Goal: Information Seeking & Learning: Learn about a topic

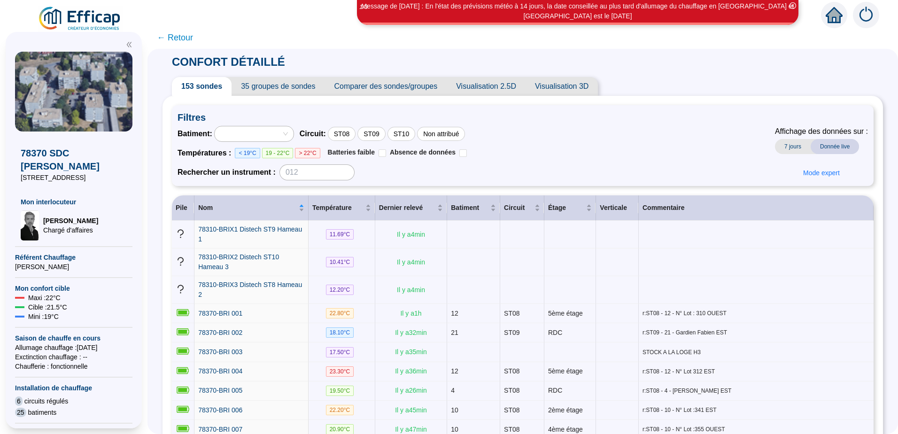
click at [831, 13] on icon "home" at bounding box center [834, 14] width 17 height 13
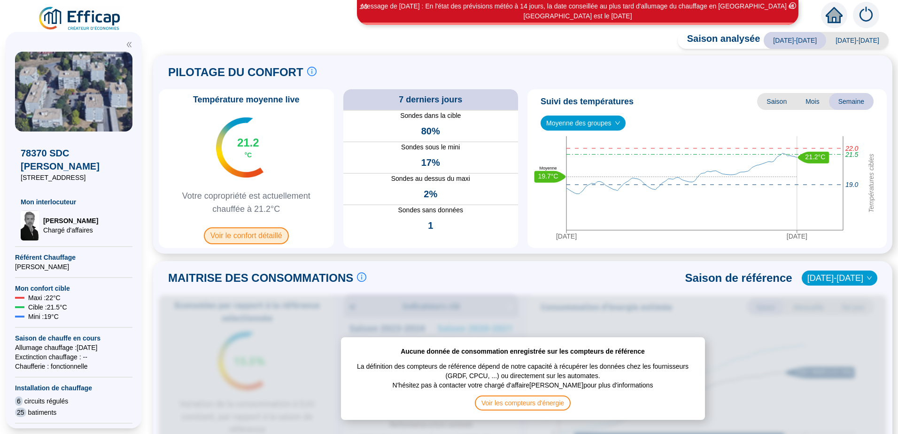
click at [248, 235] on span "Voir le confort détaillé" at bounding box center [246, 235] width 85 height 17
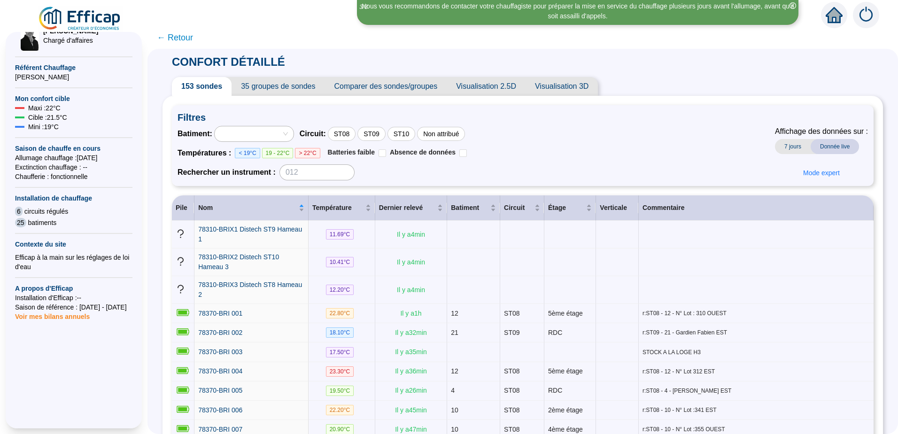
click at [401, 88] on span "Comparer des sondes/groupes" at bounding box center [386, 86] width 122 height 19
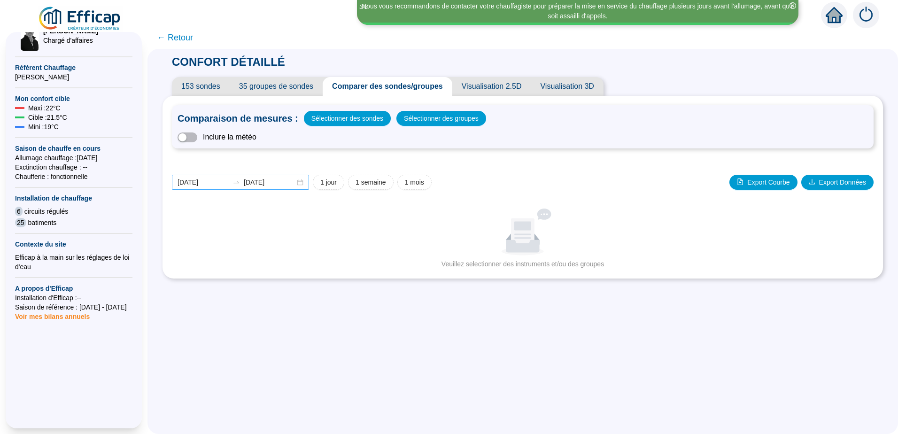
click at [305, 185] on div "[DATE] [DATE]" at bounding box center [240, 182] width 137 height 15
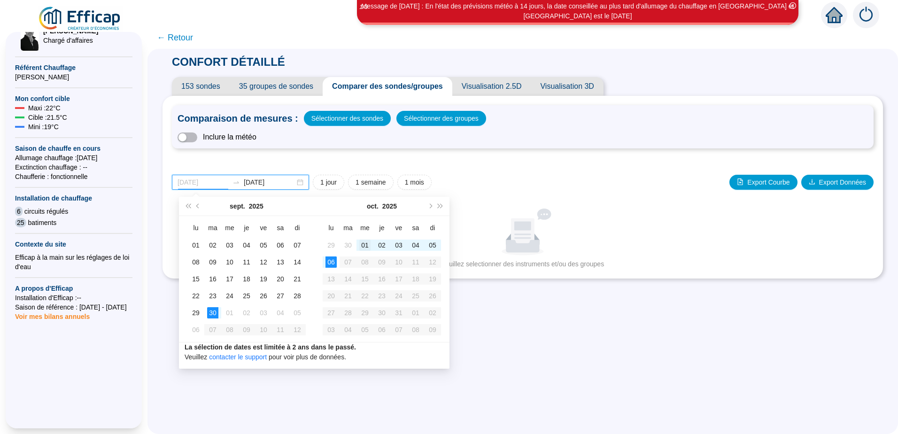
type input "[DATE]"
click at [367, 247] on div "01" at bounding box center [364, 245] width 11 height 11
click at [331, 264] on div "06" at bounding box center [330, 261] width 11 height 11
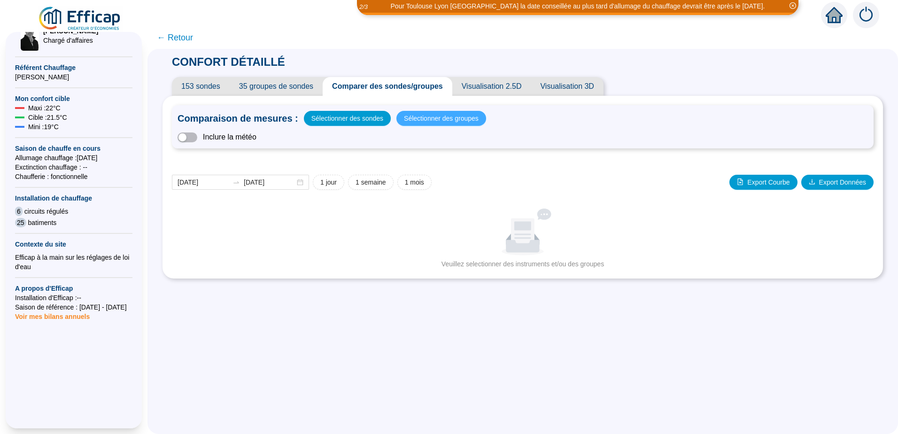
click at [426, 116] on span "Sélectionner des groupes" at bounding box center [441, 118] width 75 height 13
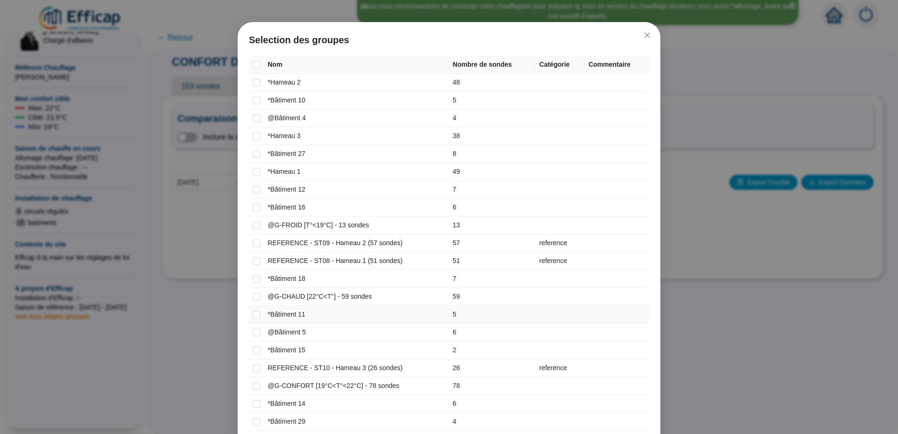
scroll to position [94, 0]
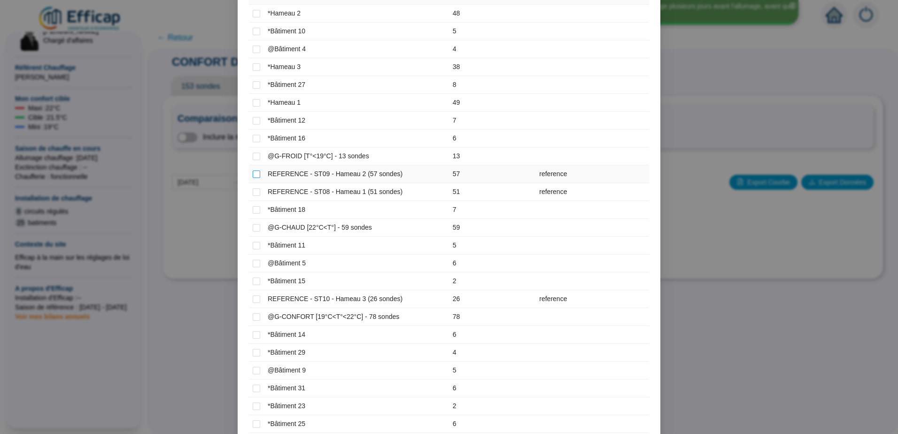
click at [255, 178] on label at bounding box center [257, 174] width 8 height 10
click at [255, 178] on input "checkbox" at bounding box center [257, 174] width 8 height 8
checkbox input "true"
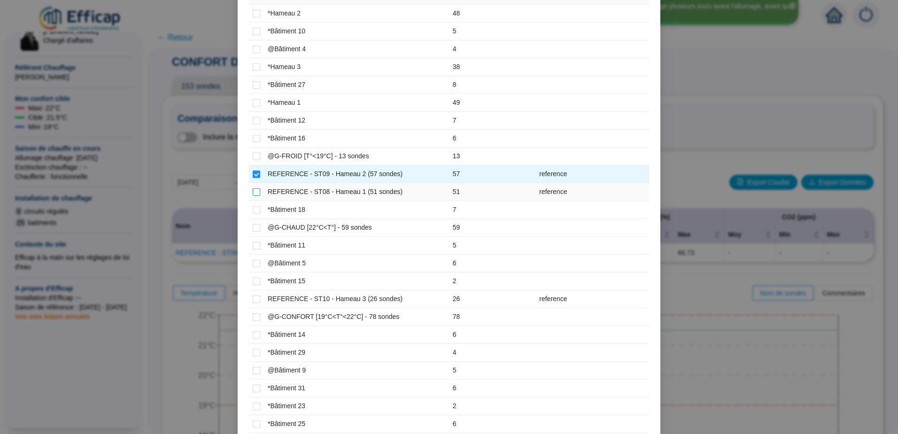
click at [253, 189] on input "checkbox" at bounding box center [257, 192] width 8 height 8
checkbox input "true"
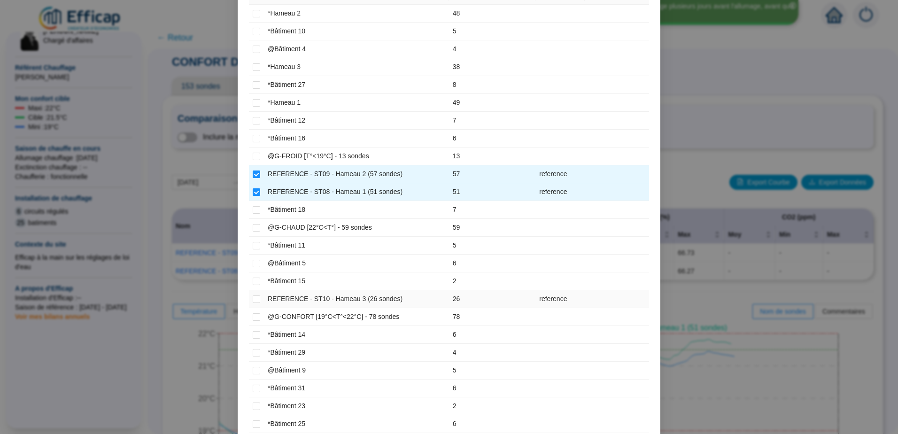
click at [258, 300] on td at bounding box center [256, 299] width 15 height 18
click at [254, 299] on input "checkbox" at bounding box center [257, 299] width 8 height 8
checkbox input "true"
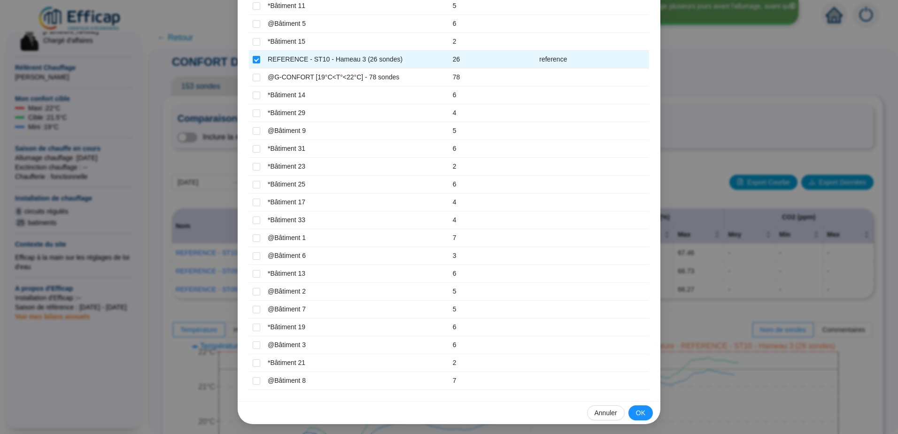
scroll to position [335, 0]
click at [637, 409] on span "OK" at bounding box center [640, 412] width 9 height 10
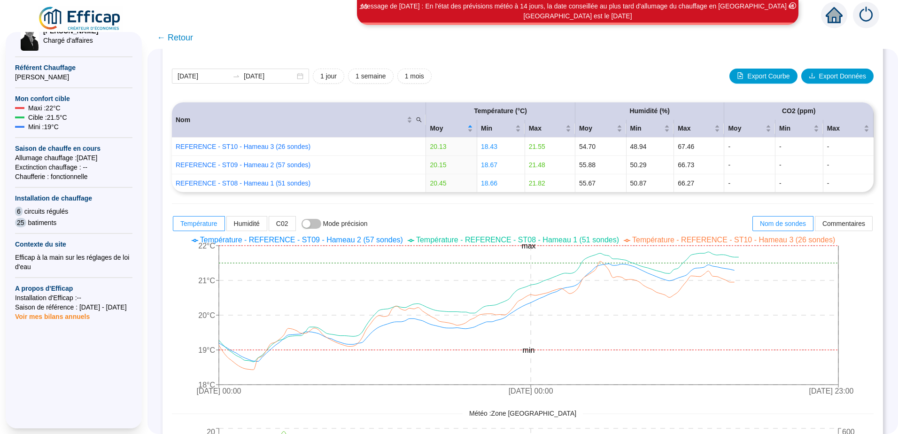
scroll to position [141, 0]
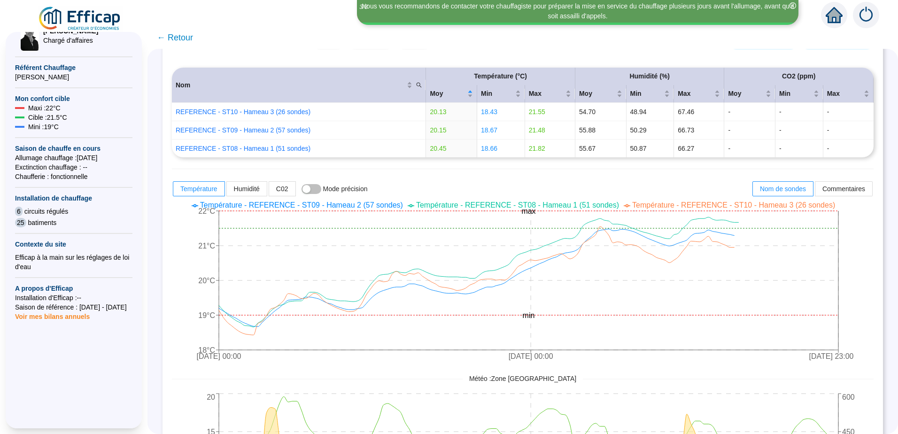
click at [191, 39] on span "← Retour" at bounding box center [175, 37] width 36 height 13
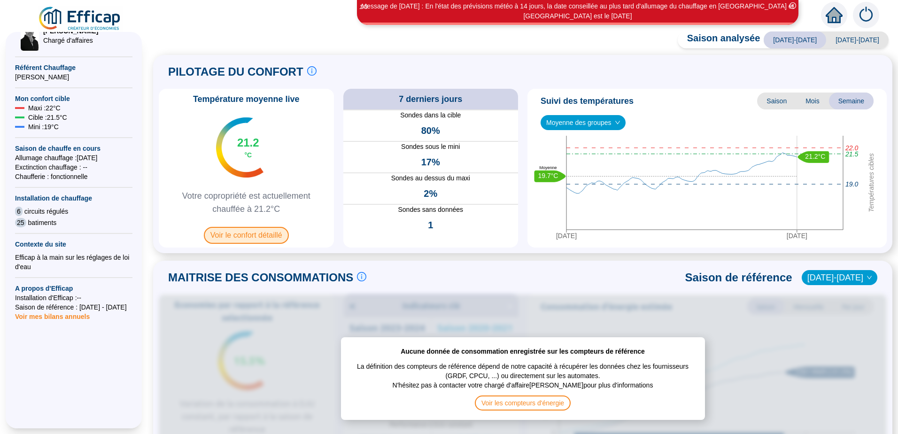
click at [273, 234] on span "Voir le confort détaillé" at bounding box center [246, 235] width 85 height 17
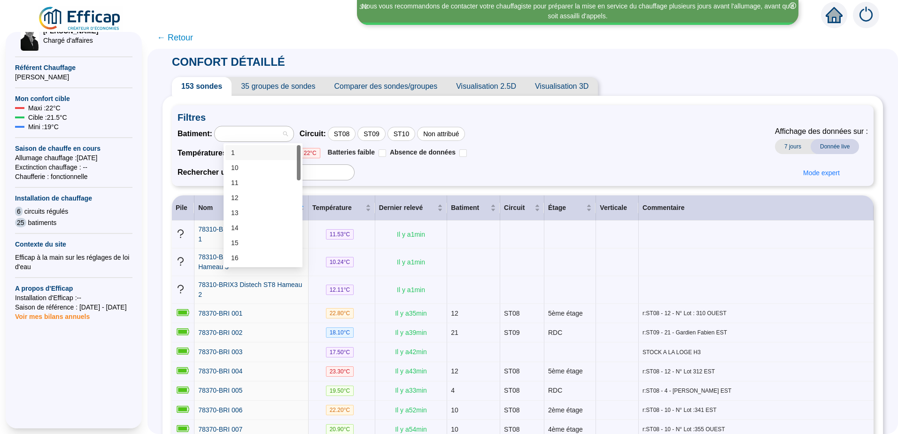
click at [269, 133] on div at bounding box center [249, 133] width 65 height 13
type input "27"
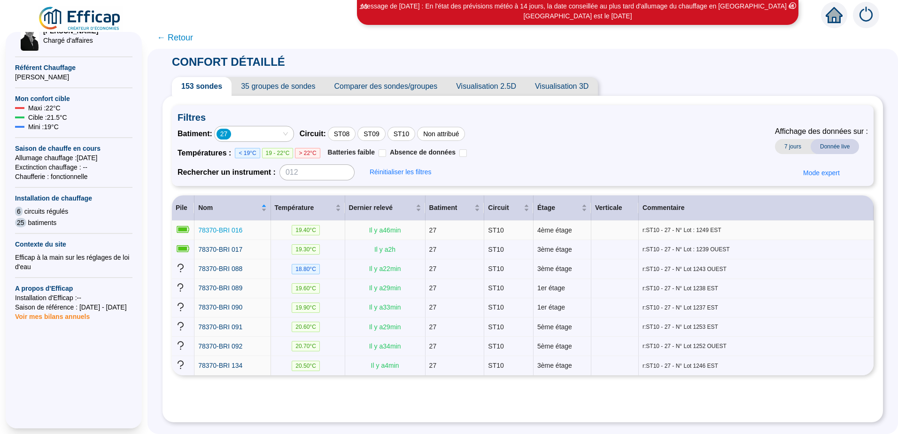
click at [236, 231] on span "78370-BRI 016" at bounding box center [220, 230] width 44 height 8
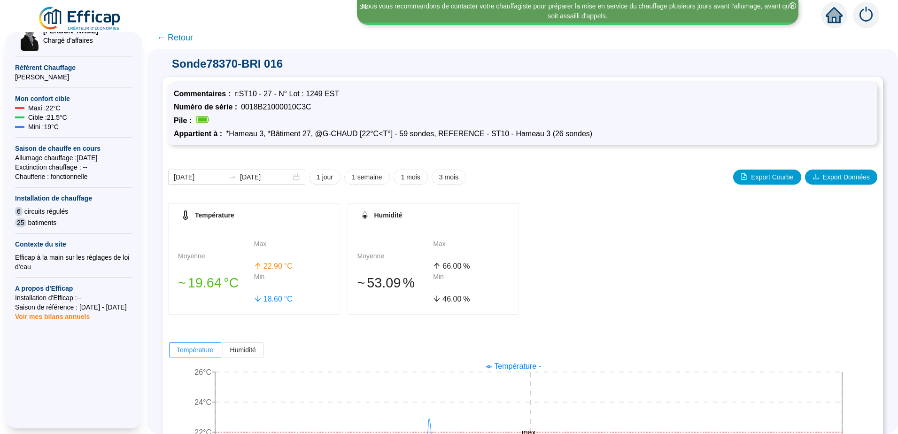
click at [178, 39] on span "← Retour" at bounding box center [175, 37] width 36 height 13
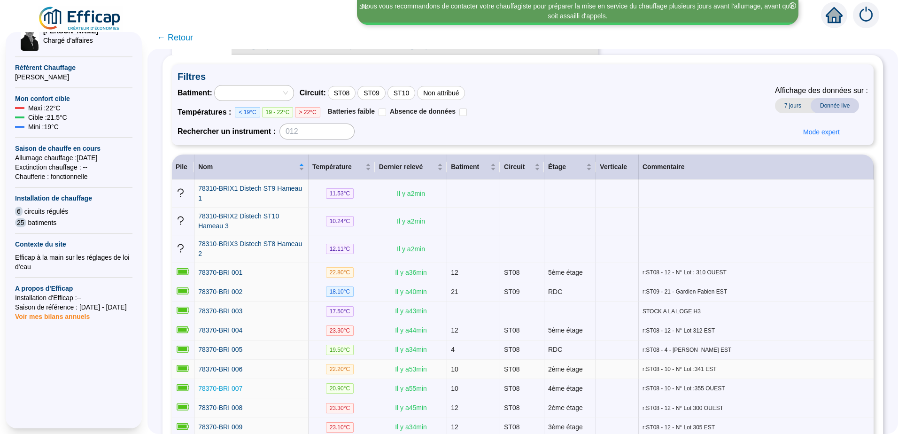
scroll to position [141, 0]
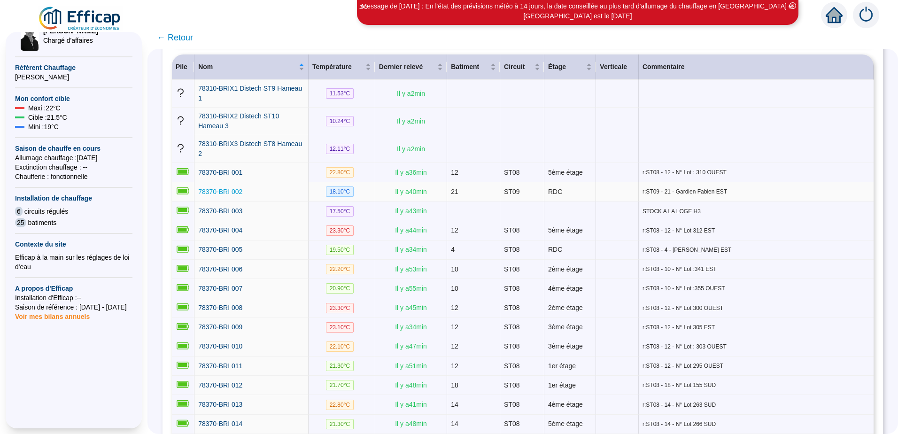
click at [232, 188] on span "78370-BRI 002" at bounding box center [220, 192] width 44 height 8
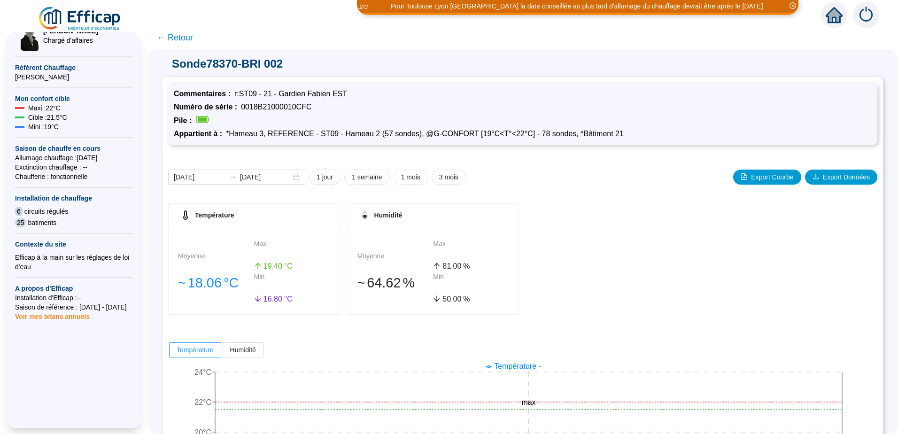
click at [168, 38] on span "← Retour" at bounding box center [175, 37] width 36 height 13
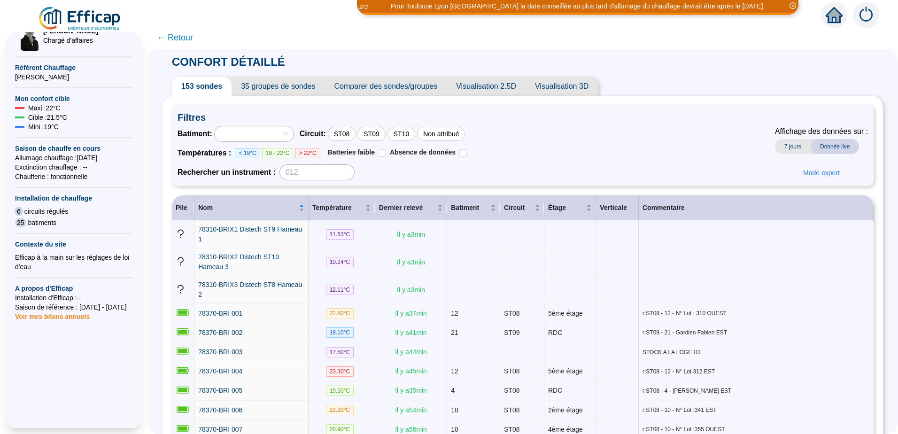
click at [252, 153] on span "< 19°C" at bounding box center [247, 153] width 25 height 10
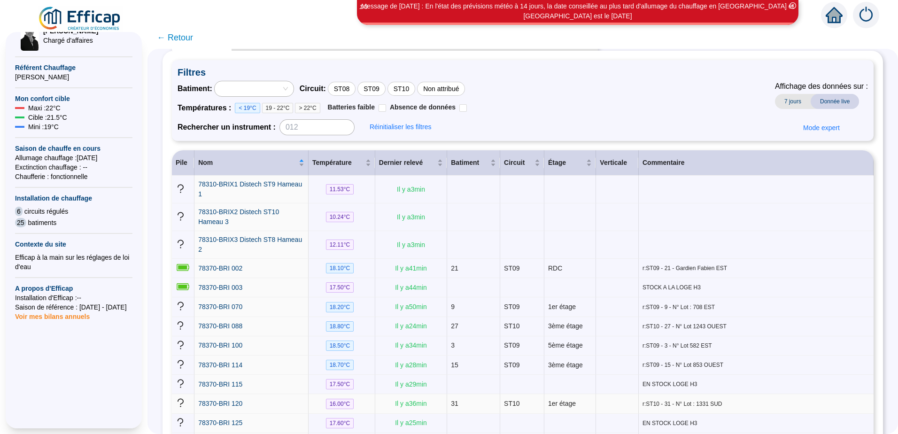
scroll to position [16, 0]
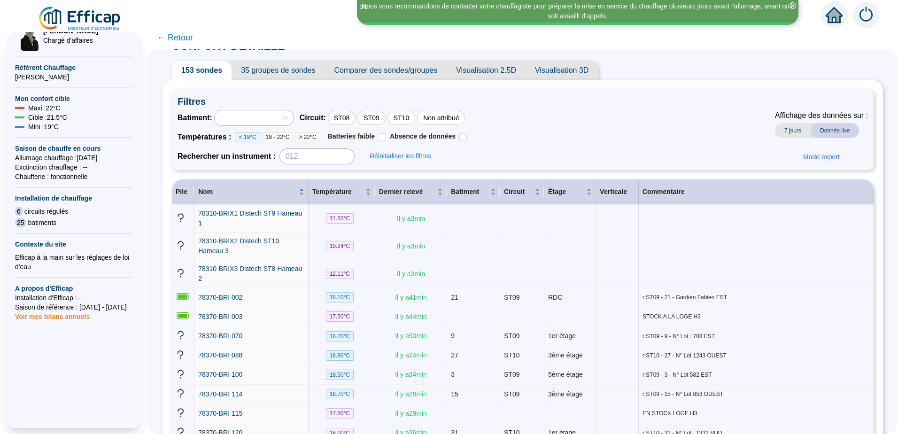
click at [276, 137] on span "19 - 22°C" at bounding box center [277, 137] width 31 height 10
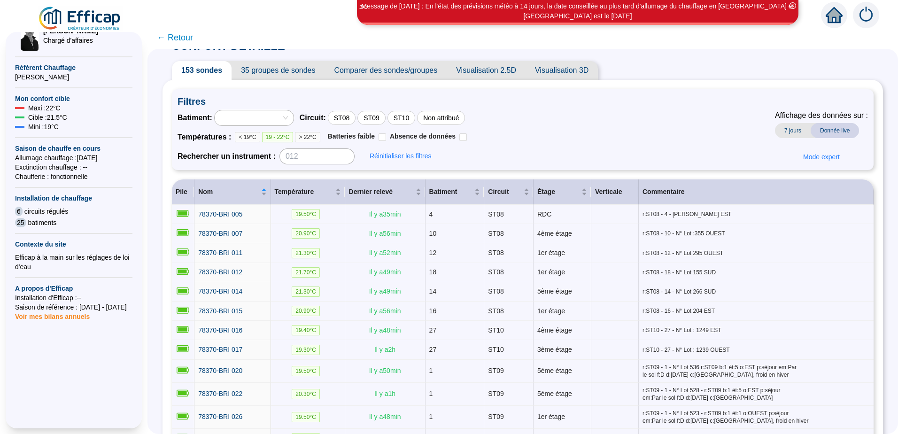
click at [311, 136] on span "> 22°C" at bounding box center [307, 137] width 25 height 10
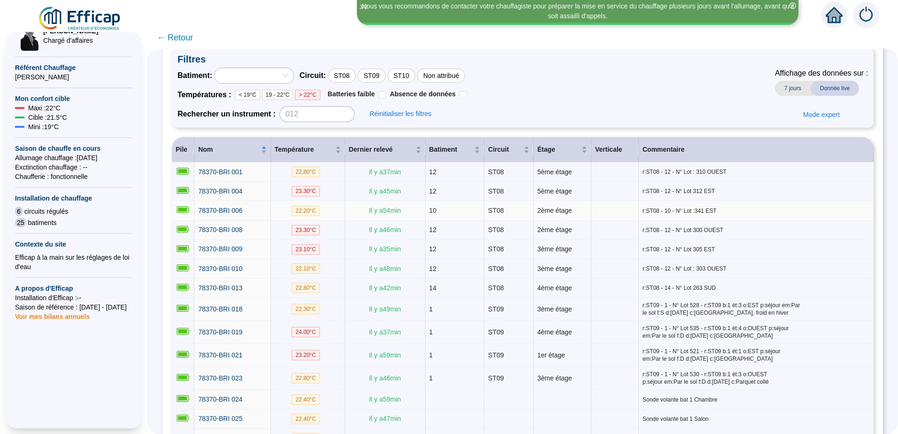
scroll to position [0, 0]
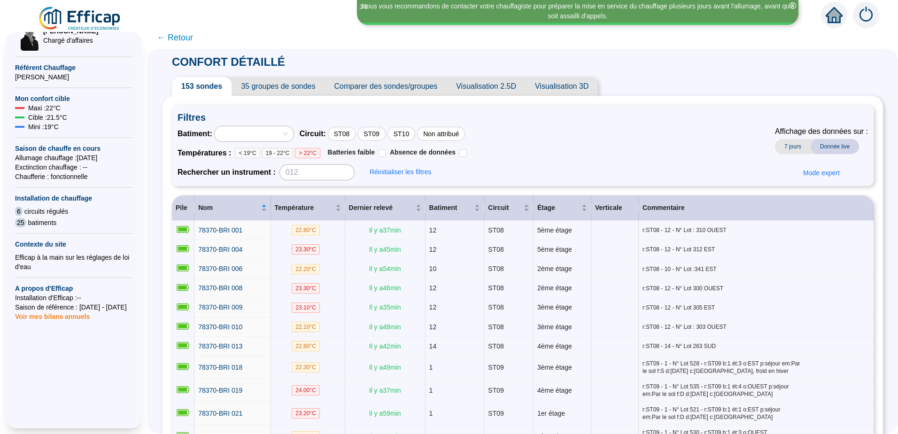
click at [278, 155] on span "19 - 22°C" at bounding box center [277, 153] width 31 height 10
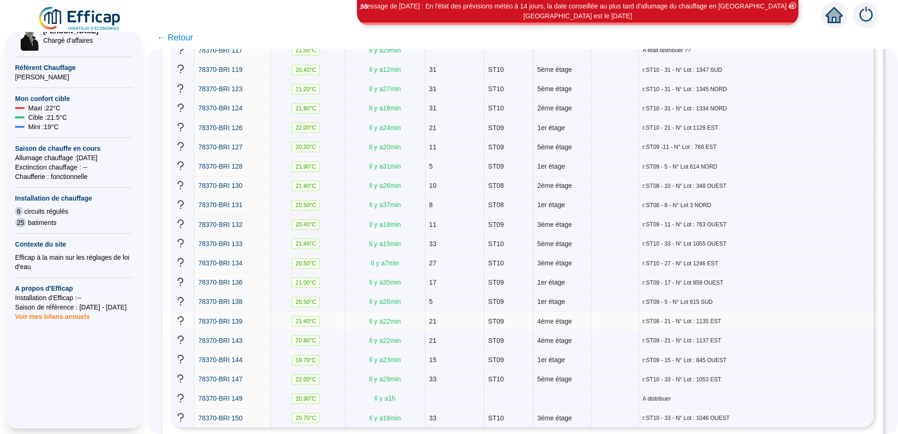
scroll to position [1520, 0]
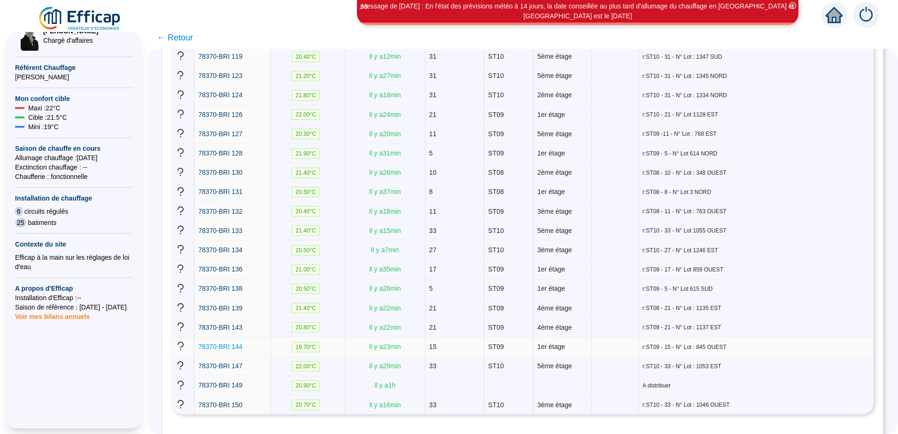
click at [236, 343] on span "78370-BRI 144" at bounding box center [220, 347] width 44 height 8
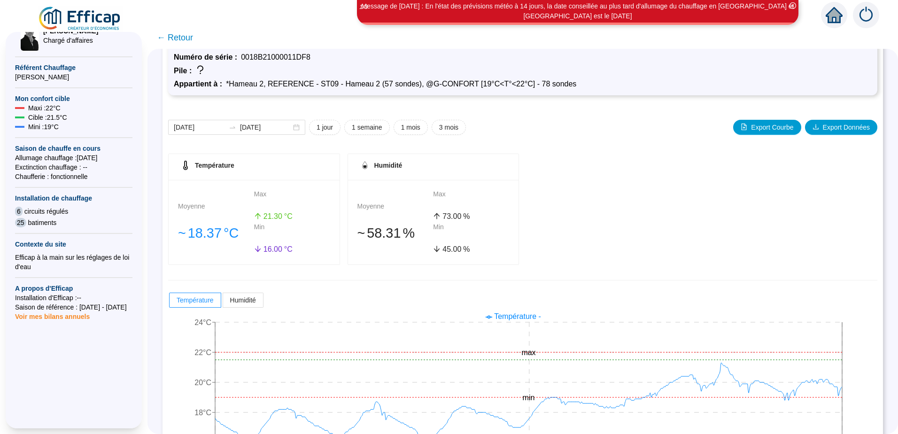
scroll to position [87, 0]
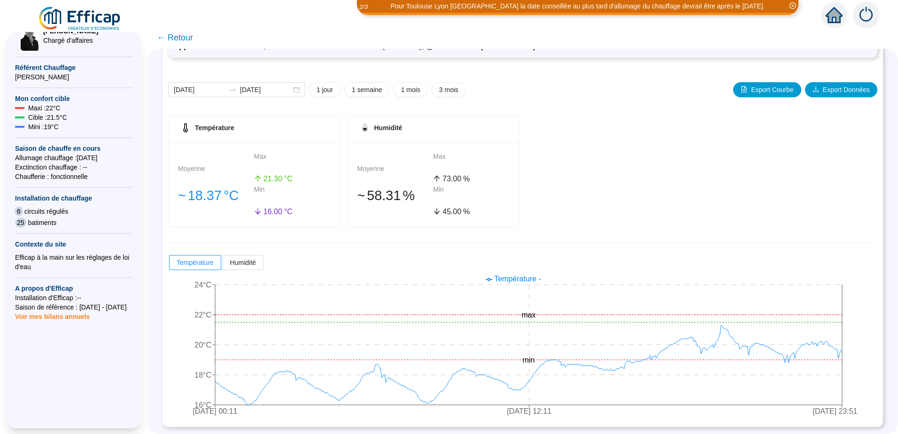
click at [186, 35] on span "← Retour" at bounding box center [175, 37] width 36 height 13
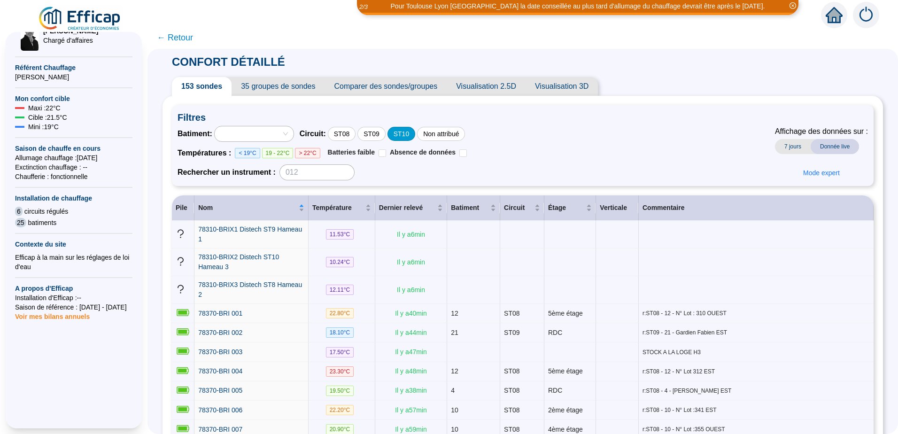
click at [411, 133] on div "ST10" at bounding box center [401, 134] width 28 height 14
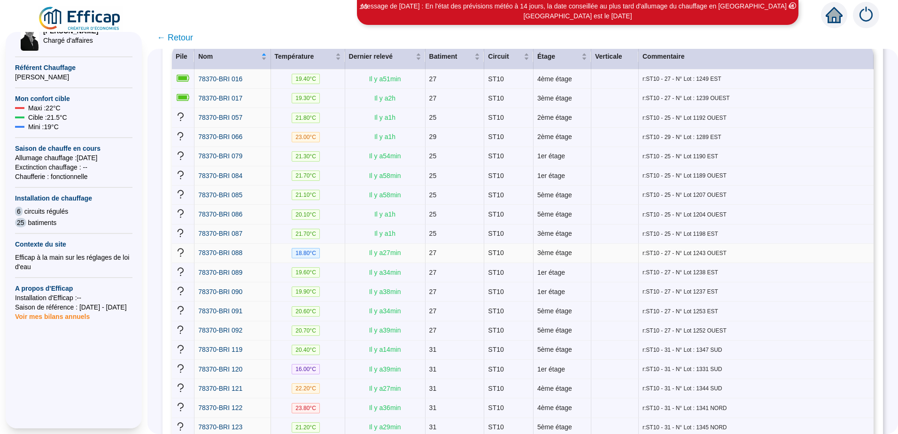
scroll to position [141, 0]
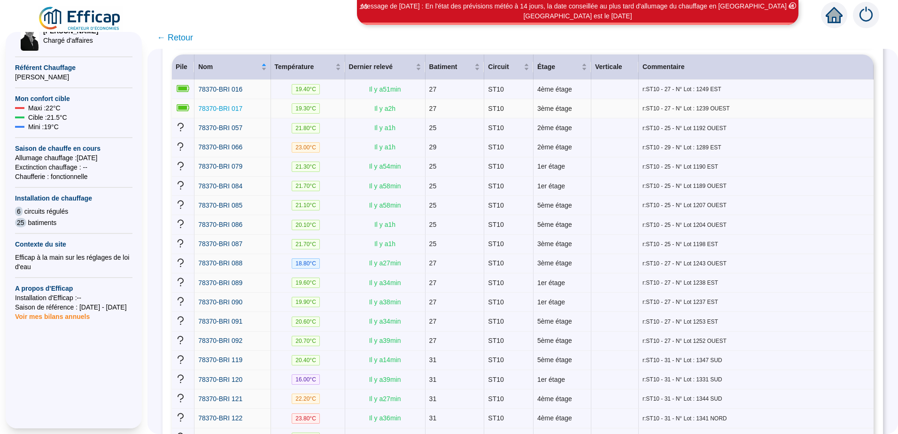
click at [236, 109] on span "78370-BRI 017" at bounding box center [220, 109] width 44 height 8
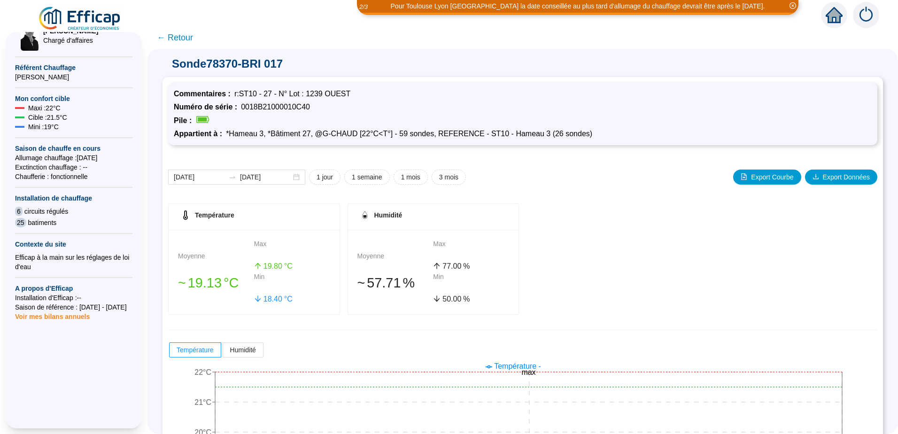
click at [184, 38] on span "← Retour" at bounding box center [175, 37] width 36 height 13
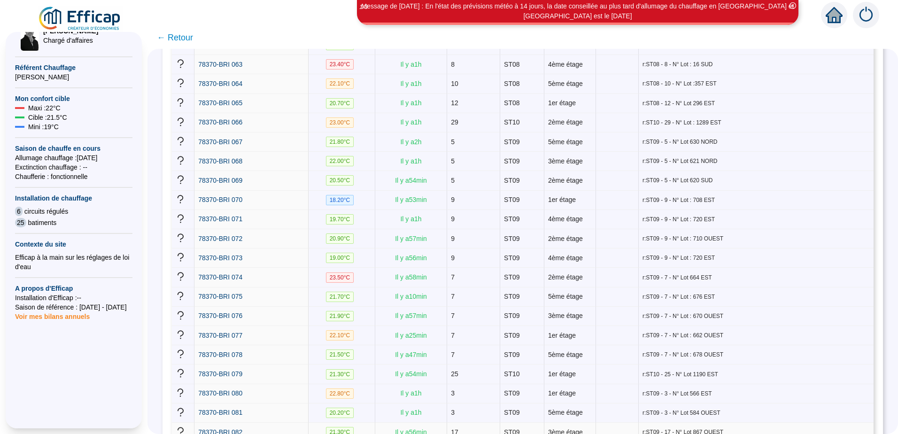
scroll to position [1550, 0]
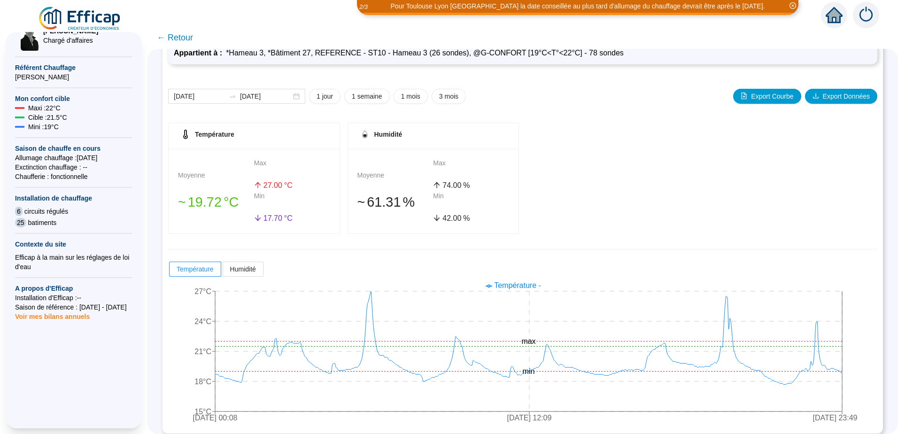
scroll to position [87, 0]
